Goal: Transaction & Acquisition: Subscribe to service/newsletter

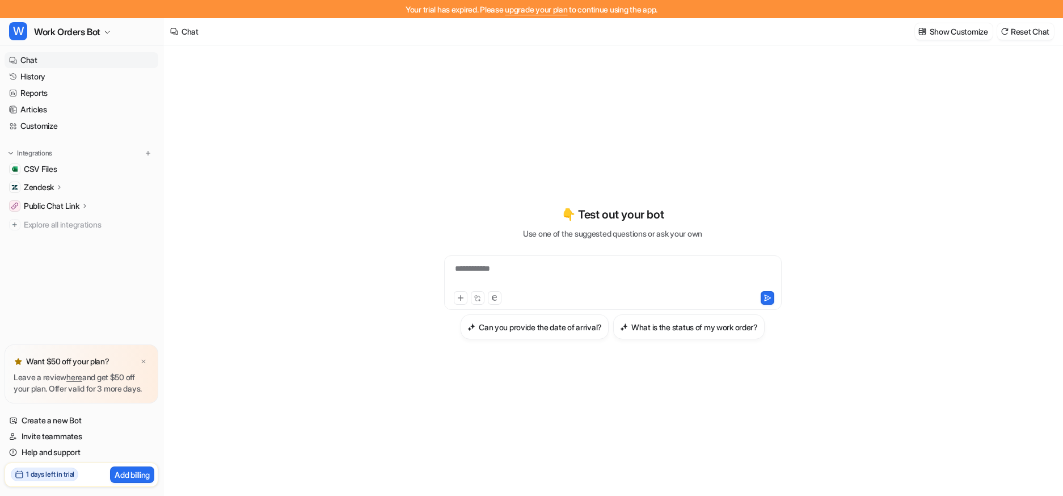
scroll to position [563, 0]
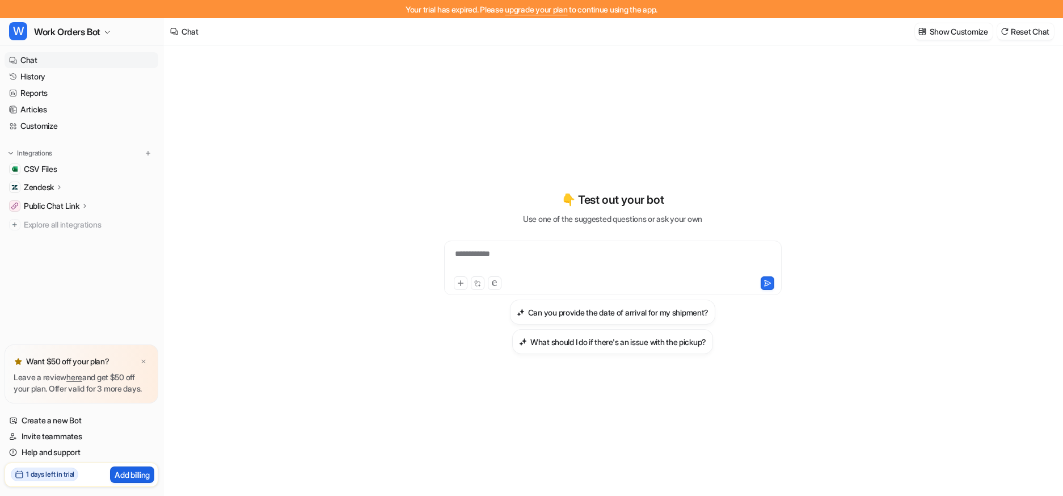
click at [126, 473] on p "Add billing" at bounding box center [132, 475] width 35 height 12
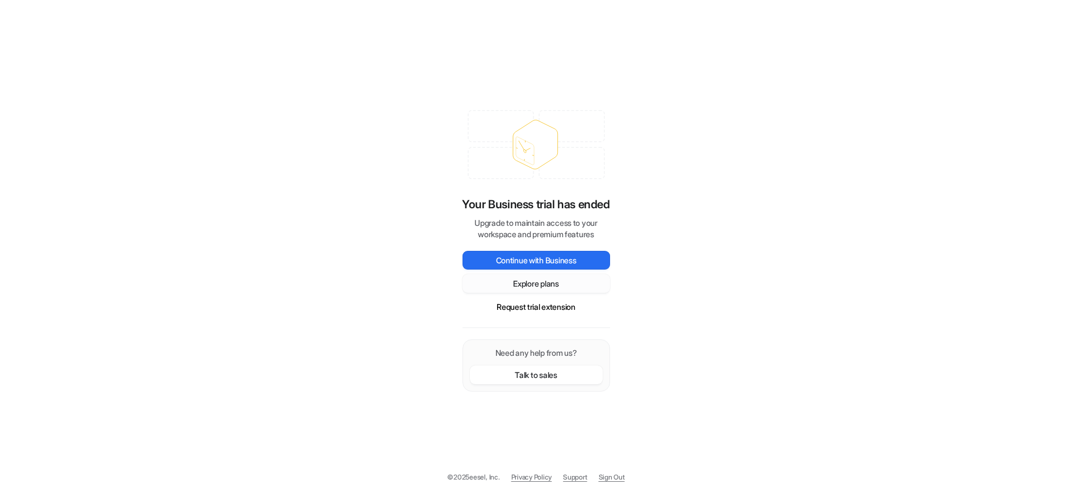
click at [526, 286] on button "Explore plans" at bounding box center [535, 283] width 147 height 19
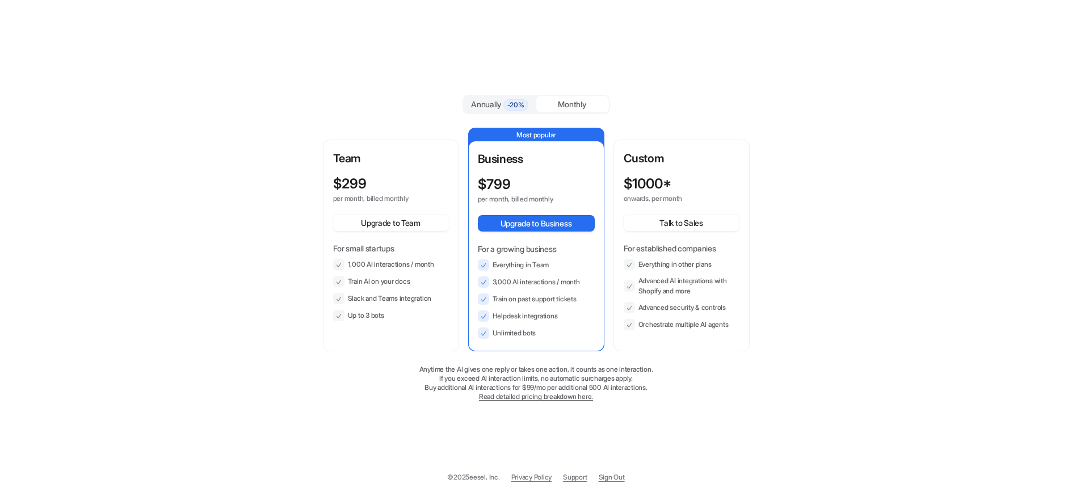
click at [554, 102] on div "Monthly" at bounding box center [572, 104] width 73 height 16
click at [485, 57] on div "Annually -20% Monthly Team $ 299 per month, billed monthly Upgrade to Team For …" at bounding box center [536, 248] width 1072 height 496
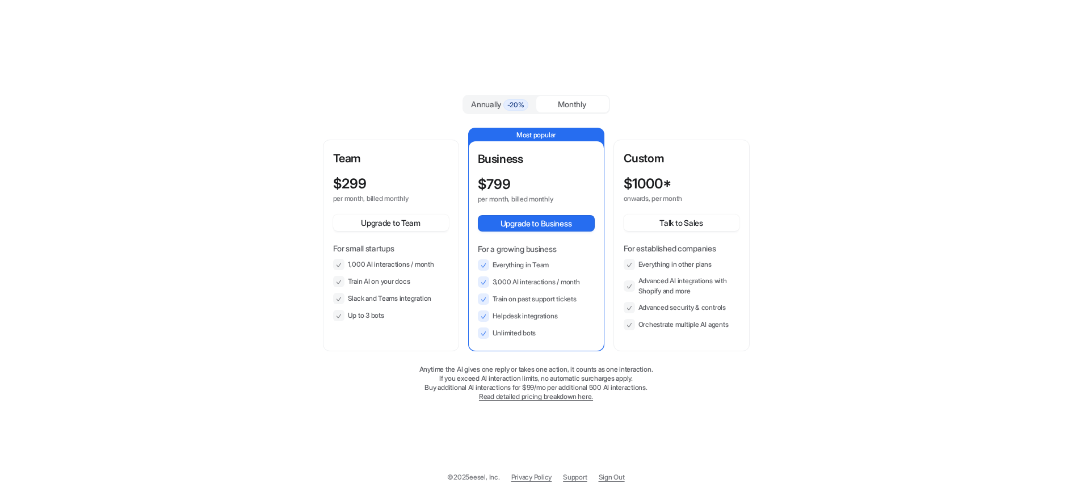
click at [394, 83] on div "Annually -20% Monthly Team $ 299 per month, billed monthly Upgrade to Team For …" at bounding box center [536, 248] width 440 height 339
click at [394, 69] on div "Annually -20% Monthly Team $ 299 per month, billed monthly Upgrade to Team For …" at bounding box center [536, 248] width 1072 height 496
click at [397, 242] on div "$ 299 per month, billed monthly Upgrade to Team For small startups 1,000 AI int…" at bounding box center [391, 248] width 116 height 145
click at [398, 196] on p "per month, billed monthly" at bounding box center [380, 198] width 95 height 9
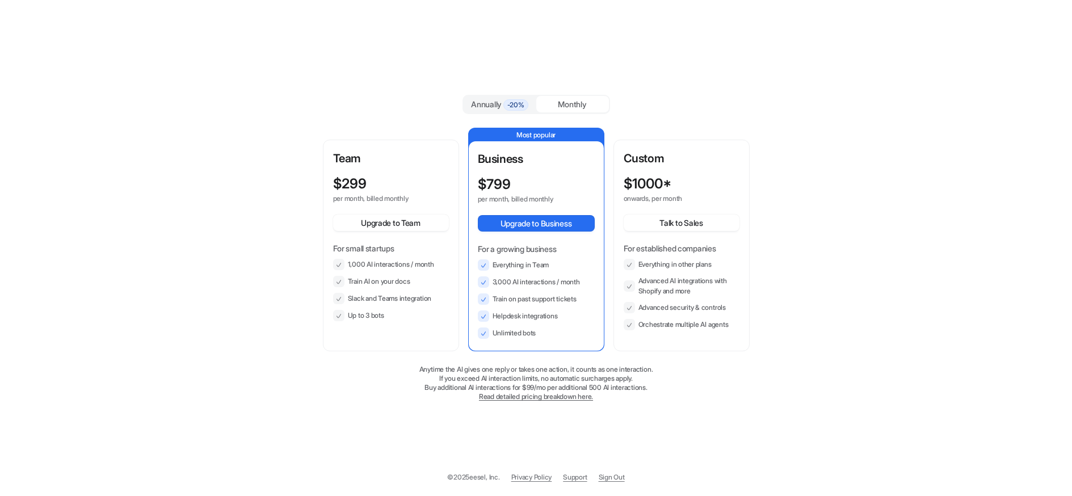
click at [448, 44] on div "Annually -20% Monthly Team $ 299 per month, billed monthly Upgrade to Team For …" at bounding box center [536, 248] width 1072 height 496
click at [415, 62] on div "Annually -20% Monthly Team $ 299 per month, billed monthly Upgrade to Team For …" at bounding box center [536, 248] width 1072 height 496
click at [422, 60] on div "Annually -20% Monthly Team $ 299 per month, billed monthly Upgrade to Team For …" at bounding box center [536, 248] width 1072 height 496
click at [403, 123] on div "Annually -20% Monthly Team $ 299 per month, billed monthly Upgrade to Team For …" at bounding box center [536, 248] width 440 height 339
click at [412, 120] on div "Annually -20% Monthly Team $ 299 per month, billed monthly Upgrade to Team For …" at bounding box center [536, 248] width 440 height 339
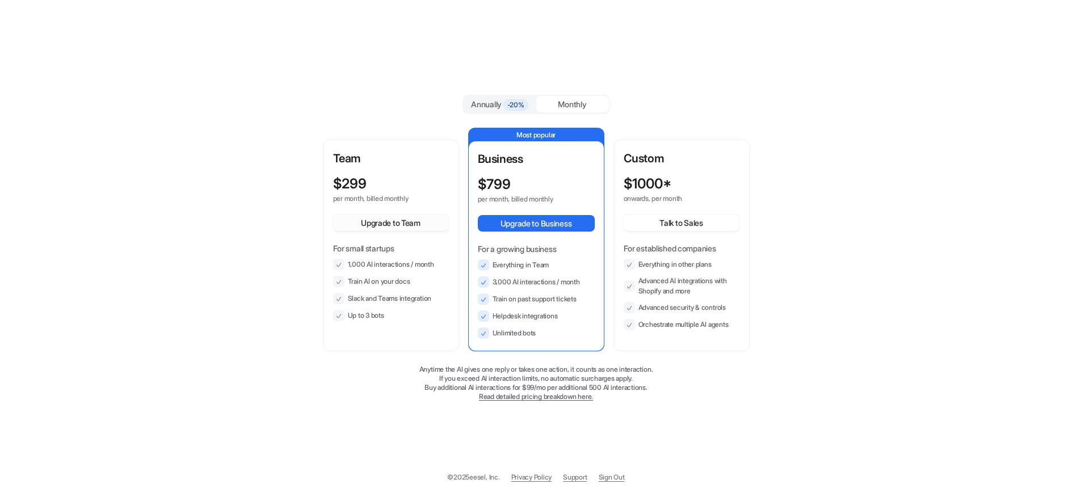
click at [398, 225] on button "Upgrade to Team" at bounding box center [391, 222] width 116 height 16
click at [383, 189] on div "$ 299" at bounding box center [380, 184] width 95 height 16
click at [421, 79] on div "Annually -20% Monthly Team $ 299 per month, billed monthly Upgrade to Team For …" at bounding box center [536, 248] width 440 height 339
click at [327, 63] on div "Annually -20% Monthly Team $ 299 per month, billed monthly Upgrade to Team For …" at bounding box center [536, 248] width 1072 height 496
click at [361, 91] on div "Annually -20% Monthly Team $ 299 per month, billed monthly Upgrade to Team For …" at bounding box center [536, 248] width 440 height 339
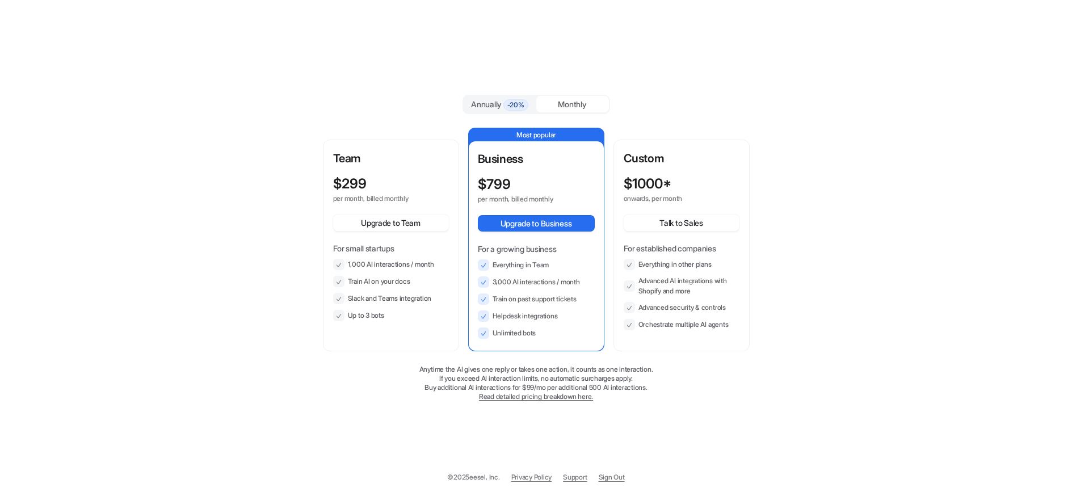
click at [383, 95] on div "Annually -20% Monthly" at bounding box center [536, 104] width 427 height 19
click at [385, 95] on div "Annually -20% Monthly" at bounding box center [536, 104] width 427 height 19
click at [335, 44] on div "Annually -20% Monthly Team $ 299 per month, billed monthly Upgrade to Team For …" at bounding box center [536, 248] width 1072 height 496
